Goal: Transaction & Acquisition: Purchase product/service

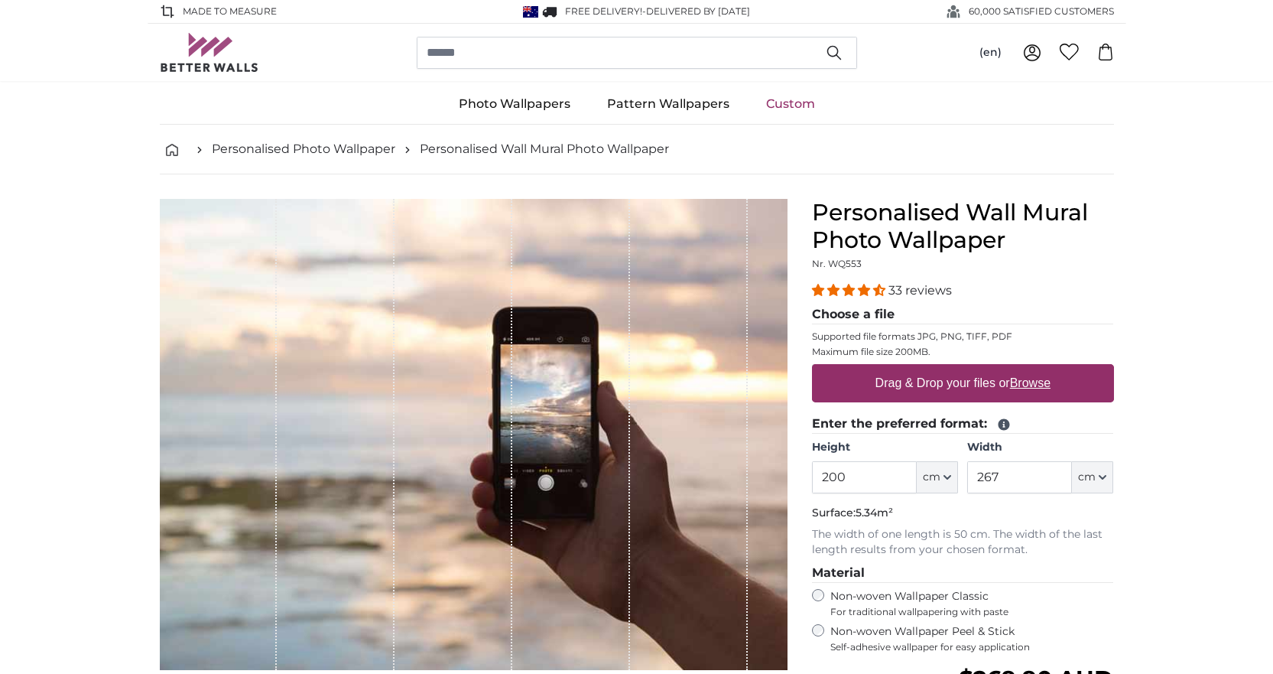
click at [860, 411] on fieldset "Choose a file Supported file formats JPG, PNG, TIFF, PDF Maximum file size 200M…" at bounding box center [963, 359] width 302 height 109
click at [870, 472] on input "200" at bounding box center [864, 477] width 105 height 32
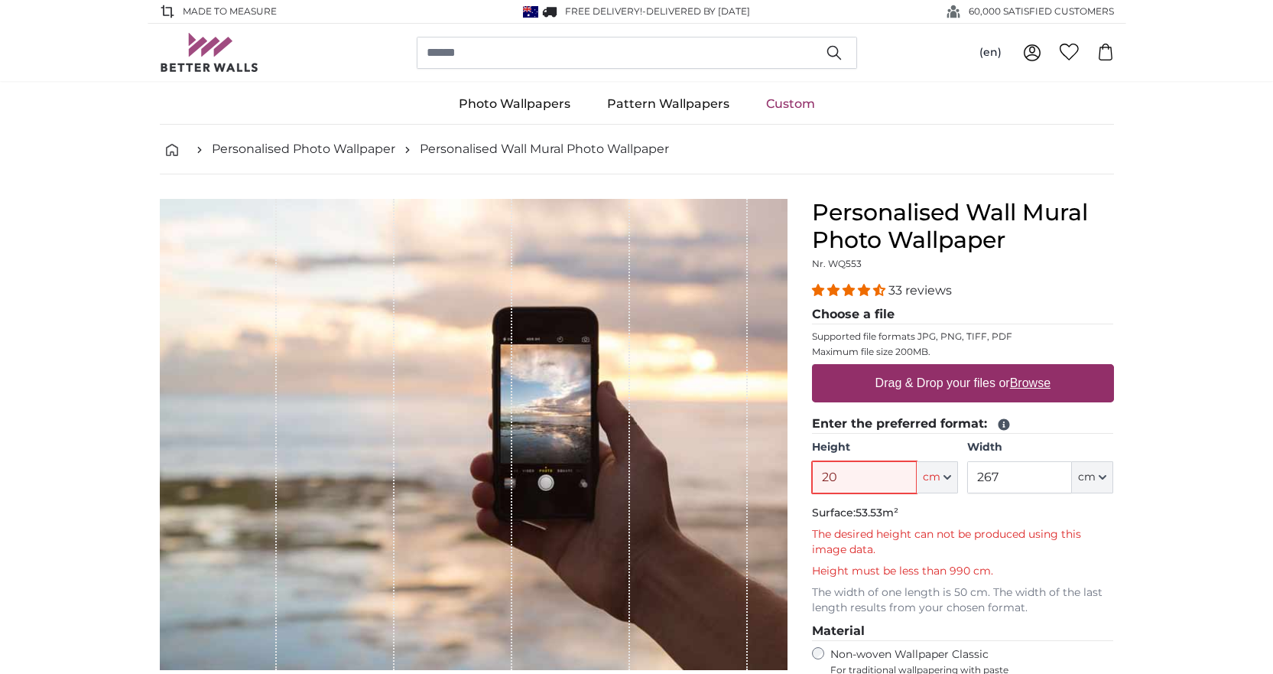
type input "2"
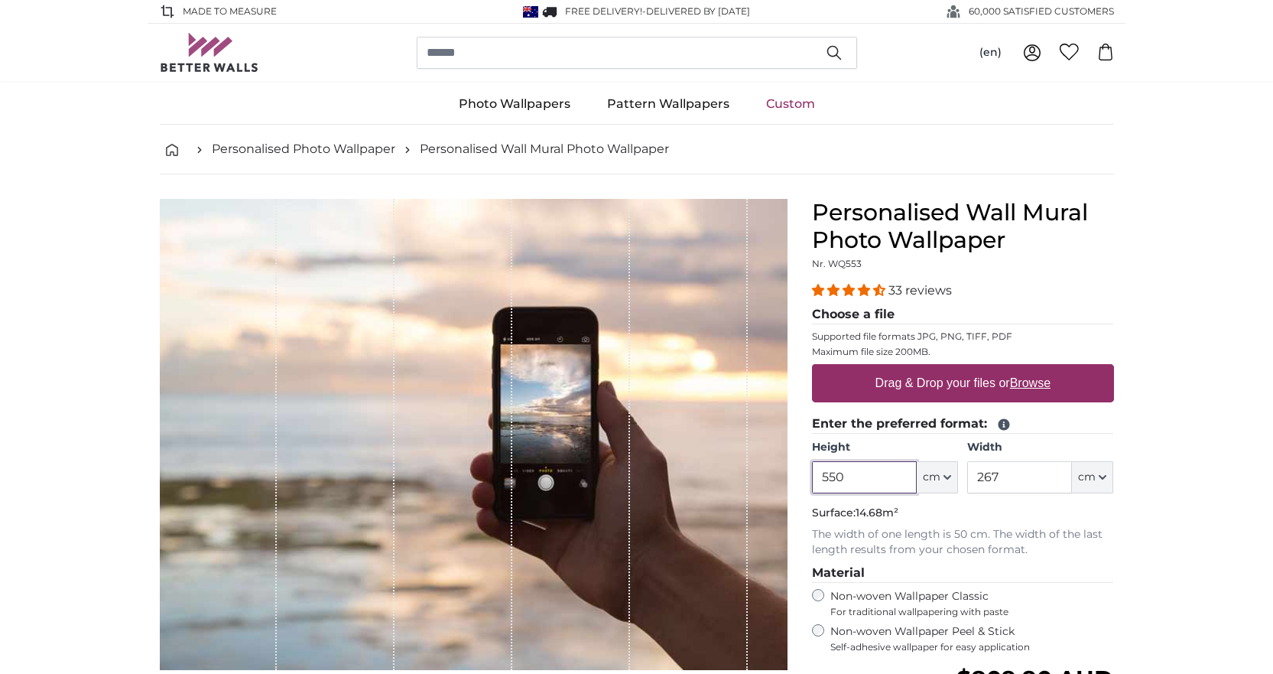
type input "550"
click at [1007, 467] on input "267" at bounding box center [1020, 477] width 105 height 32
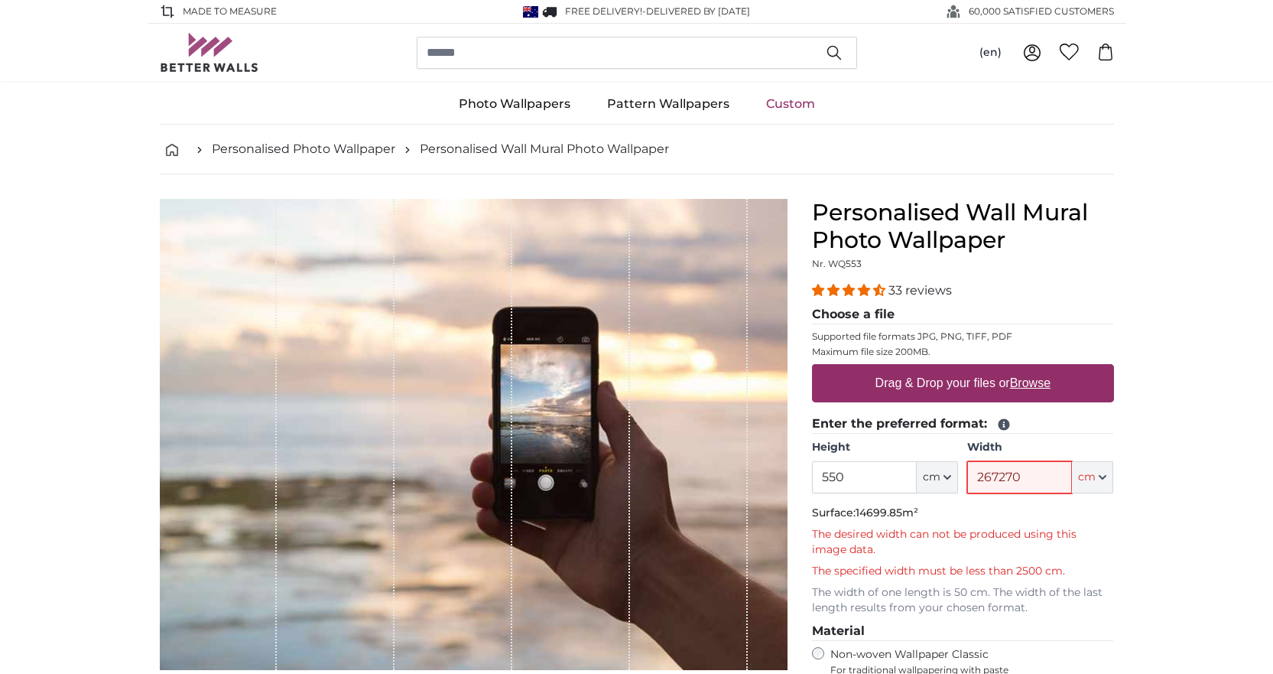
drag, startPoint x: 999, startPoint y: 476, endPoint x: 948, endPoint y: 478, distance: 50.5
click at [949, 477] on div "Height 550 ft cm Centimeter (cm) Inches (inch) Feet (ft. in.) Width 267270 ft c…" at bounding box center [963, 467] width 302 height 54
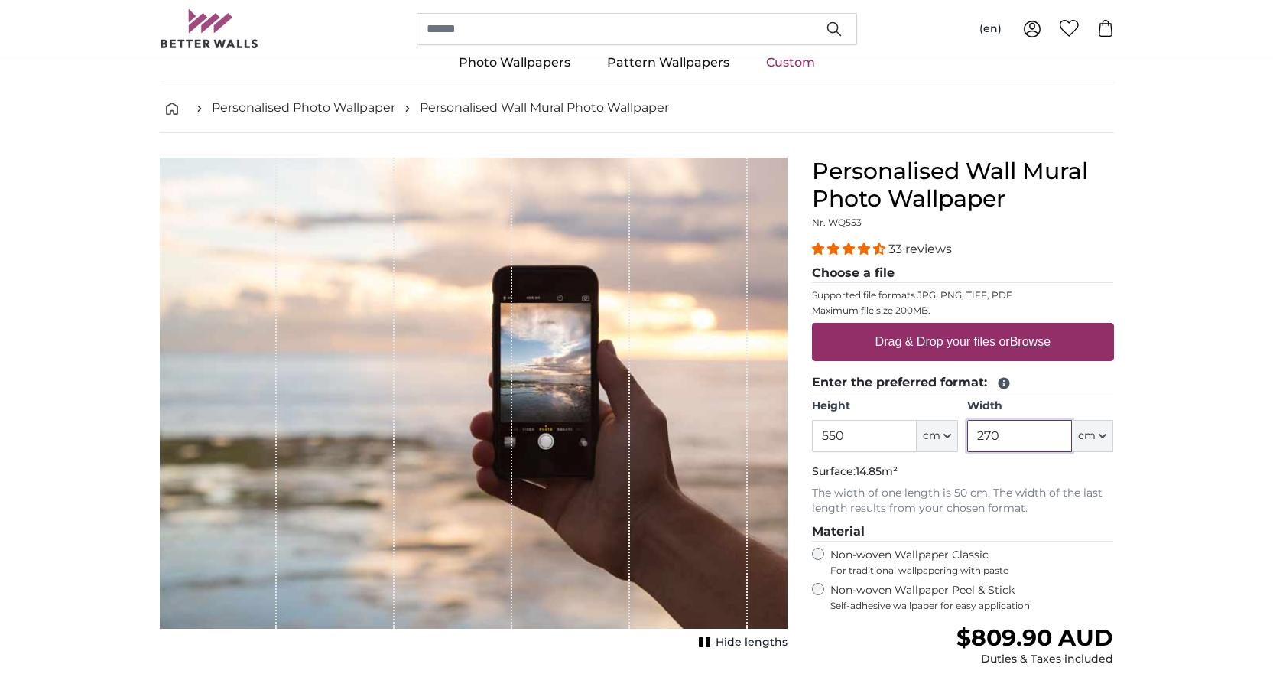
scroll to position [76, 0]
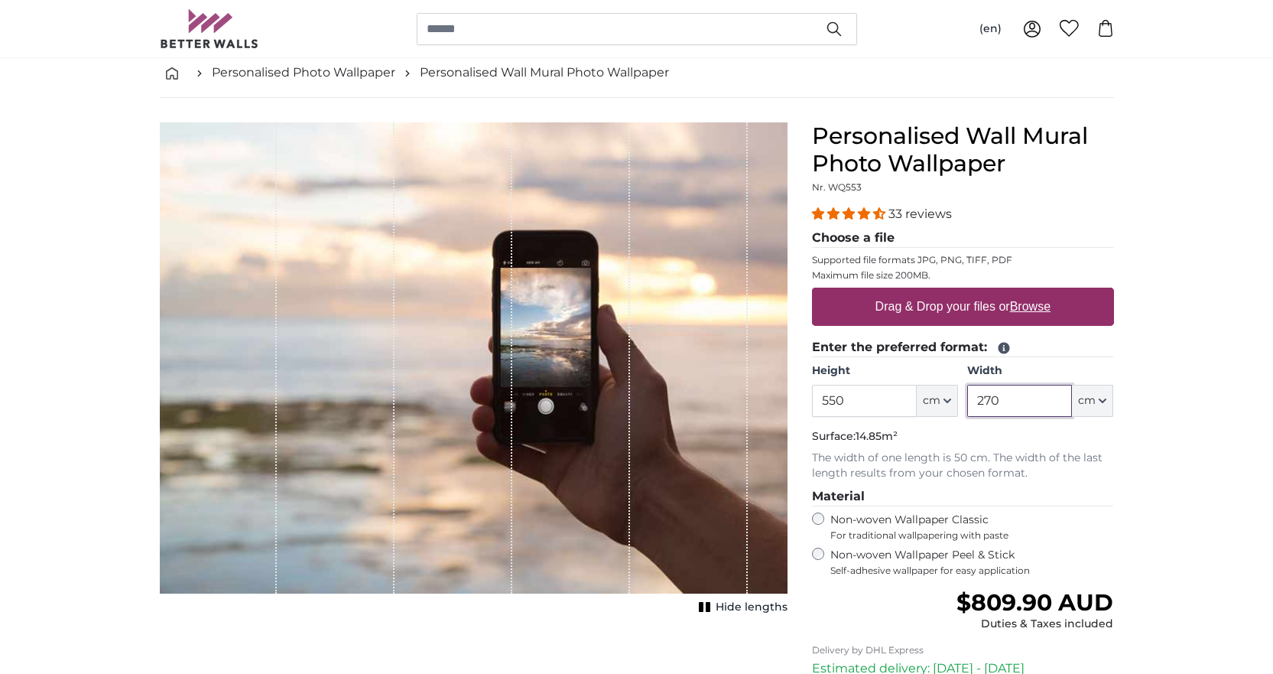
type input "270"
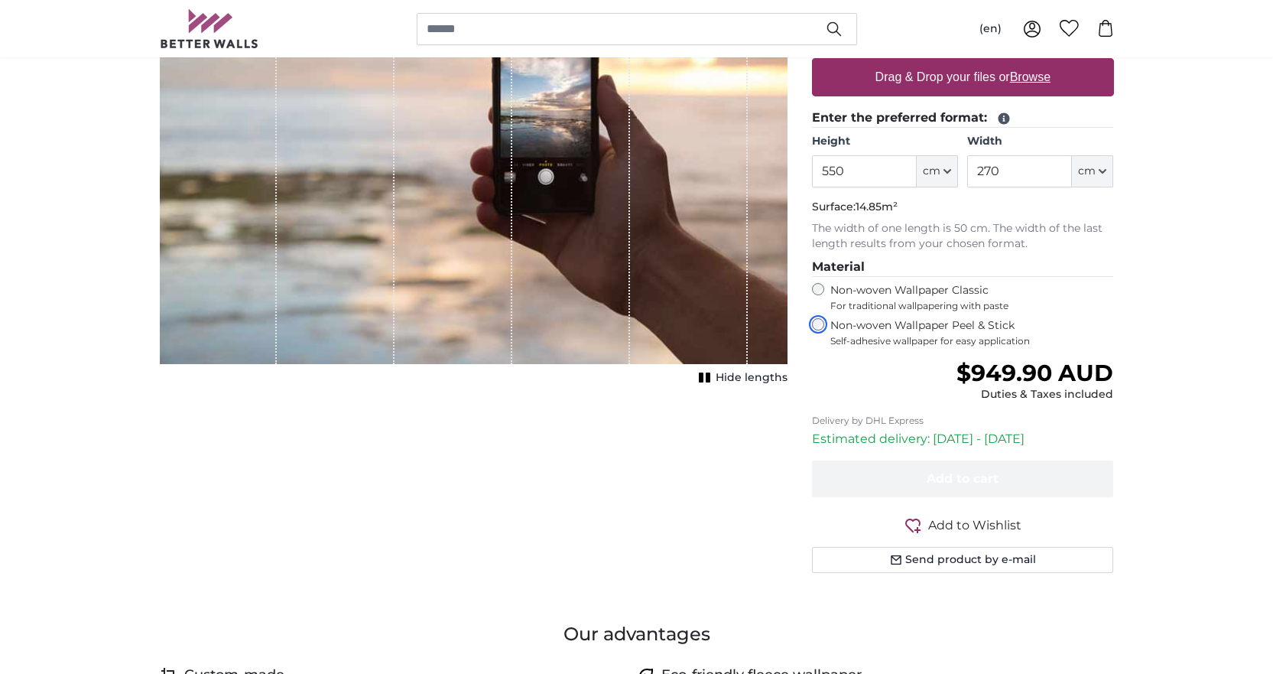
scroll to position [76, 0]
